Goal: Information Seeking & Learning: Learn about a topic

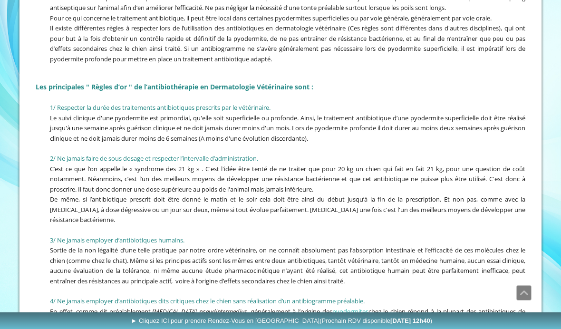
scroll to position [1093, 0]
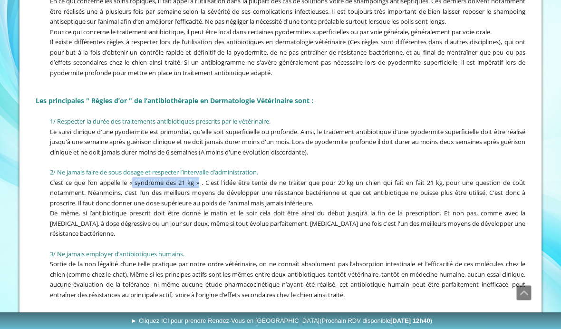
drag, startPoint x: 200, startPoint y: 173, endPoint x: 133, endPoint y: 173, distance: 67.0
click at [133, 178] on span "C’est ce que l’on appelle le « syndrome des 21 kg » . C'est l'idée être tenté d…" at bounding box center [287, 192] width 475 height 29
click at [197, 178] on span "C’est ce que l’on appelle le « syndrome des 21 kg » . C'est l'idée être tenté d…" at bounding box center [287, 192] width 475 height 29
drag, startPoint x: 131, startPoint y: 173, endPoint x: 199, endPoint y: 173, distance: 67.5
click at [199, 178] on span "C’est ce que l’on appelle le « syndrome des 21 kg » . C'est l'idée être tenté d…" at bounding box center [287, 192] width 475 height 29
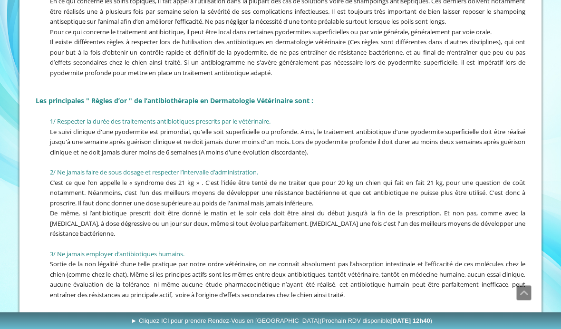
click at [250, 193] on span "C’est ce que l’on appelle le « syndrome des 21 kg » . C'est l'idée être tenté d…" at bounding box center [287, 192] width 475 height 29
drag, startPoint x: 202, startPoint y: 171, endPoint x: 131, endPoint y: 173, distance: 70.8
click at [131, 178] on span "C’est ce que l’on appelle le « syndrome des 21 kg » . C'est l'idée être tenté d…" at bounding box center [287, 192] width 475 height 29
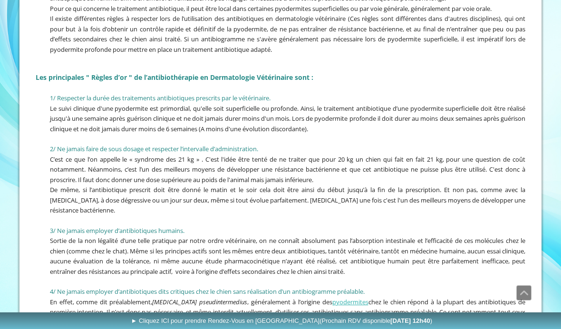
click at [212, 155] on span "C’est ce que l’on appelle le « syndrome des 21 kg » . C'est l'idée être tenté d…" at bounding box center [287, 169] width 475 height 29
drag, startPoint x: 200, startPoint y: 148, endPoint x: 131, endPoint y: 149, distance: 68.9
click at [131, 155] on span "C’est ce que l’on appelle le « syndrome des 21 kg » . C'est l'idée être tenté d…" at bounding box center [287, 169] width 475 height 29
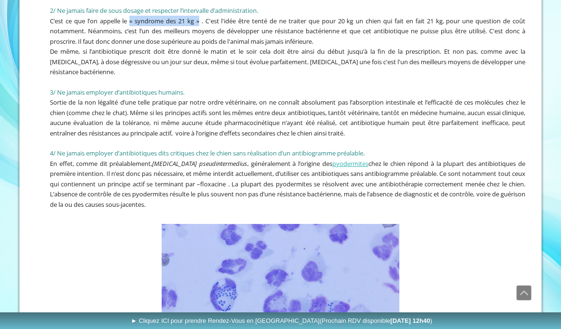
scroll to position [1237, 0]
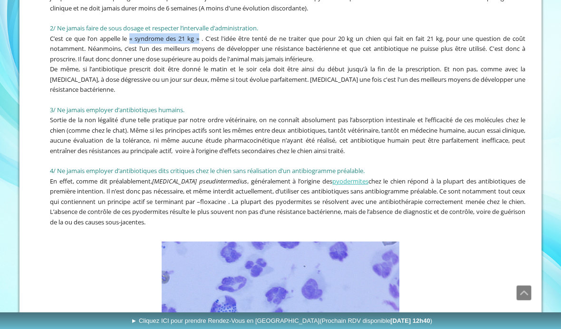
drag, startPoint x: 186, startPoint y: 208, endPoint x: 49, endPoint y: 167, distance: 142.9
click at [49, 176] on p "En effet, comme dit préalablement, [MEDICAL_DATA] pseudintermedius , généraleme…" at bounding box center [281, 201] width 490 height 51
copy span "En effet, comme dit préalablement, [MEDICAL_DATA] pseudintermedius , généraleme…"
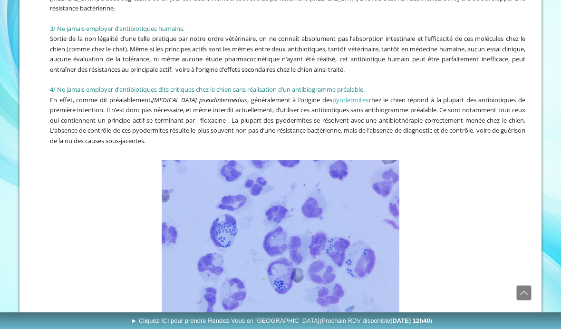
scroll to position [1309, 0]
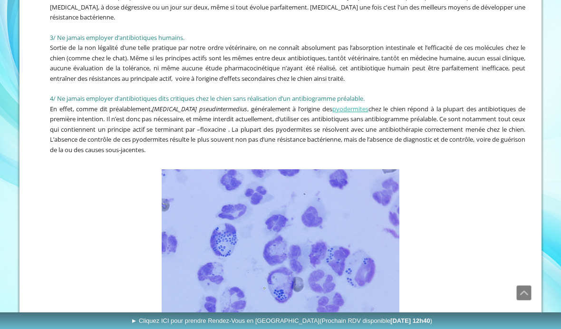
click at [196, 133] on p "En effet, comme dit préalablement, [MEDICAL_DATA] pseudintermedius , généraleme…" at bounding box center [281, 129] width 490 height 51
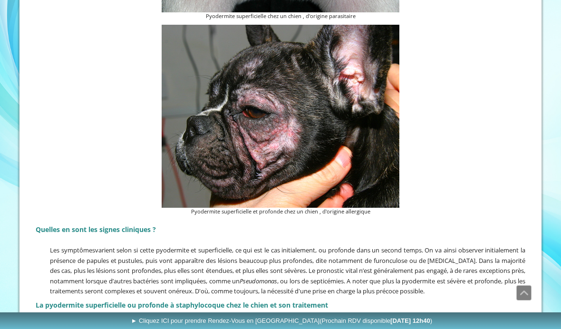
scroll to position [723, 0]
